Goal: Information Seeking & Learning: Learn about a topic

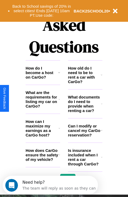
scroll to position [642, 0]
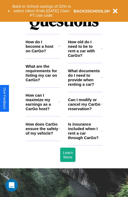
click at [43, 135] on h3 "How does CarGo ensure the safety of my vehicle?" at bounding box center [42, 129] width 33 height 14
click at [102, 133] on icon at bounding box center [101, 130] width 1 height 4
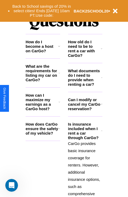
click at [43, 110] on h3 "How can I maximize my earnings as a CarGo host?" at bounding box center [42, 102] width 33 height 18
click at [102, 51] on icon at bounding box center [102, 48] width 2 height 4
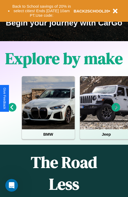
scroll to position [82, 0]
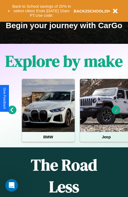
click at [12, 113] on icon at bounding box center [12, 109] width 9 height 9
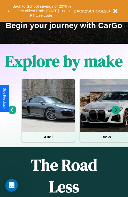
click at [116, 113] on icon at bounding box center [116, 109] width 9 height 9
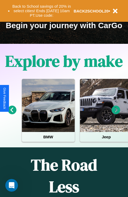
click at [116, 113] on icon at bounding box center [116, 109] width 9 height 9
